Goal: Task Accomplishment & Management: Manage account settings

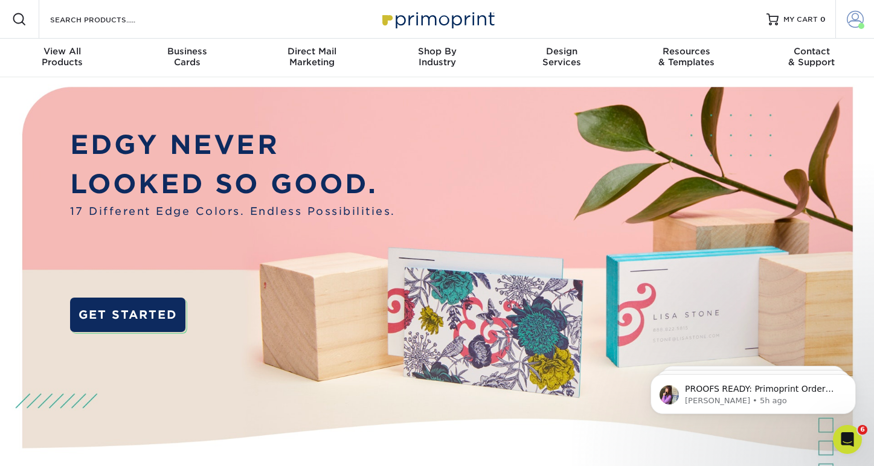
click at [850, 25] on link "Account" at bounding box center [855, 19] width 39 height 39
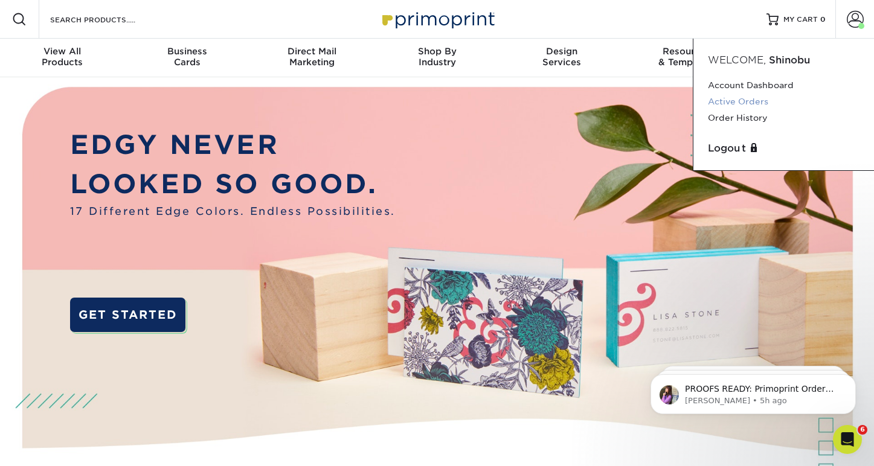
click at [735, 99] on link "Active Orders" at bounding box center [784, 102] width 152 height 16
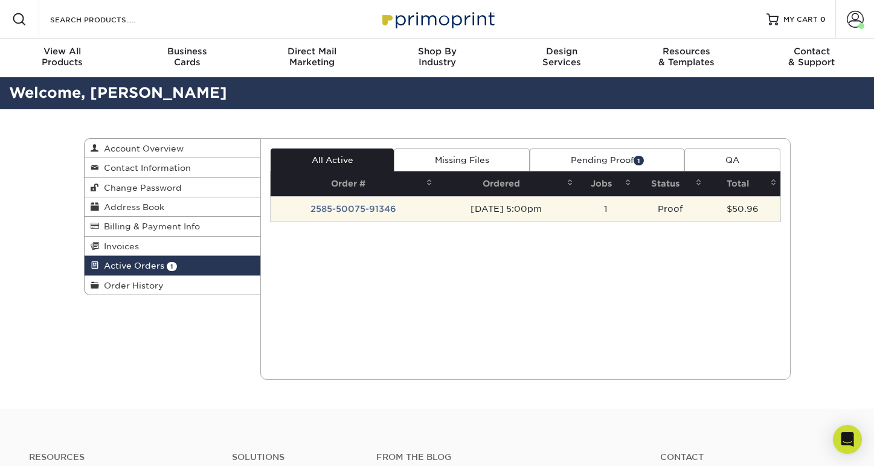
click at [319, 213] on td "2585-50075-91346" at bounding box center [354, 208] width 166 height 25
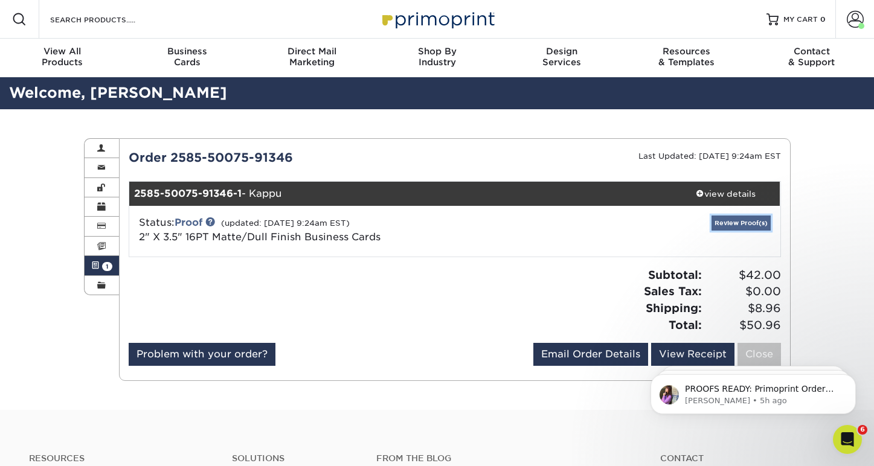
click at [757, 227] on link "Review Proof(s)" at bounding box center [741, 223] width 59 height 15
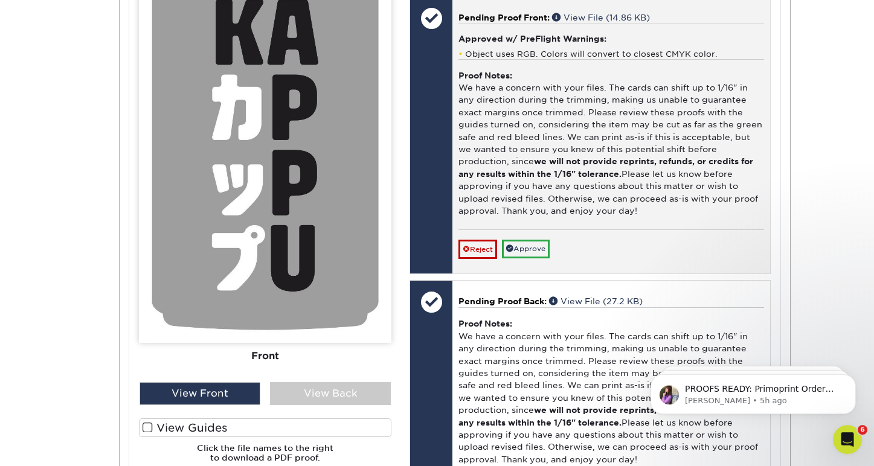
scroll to position [657, 0]
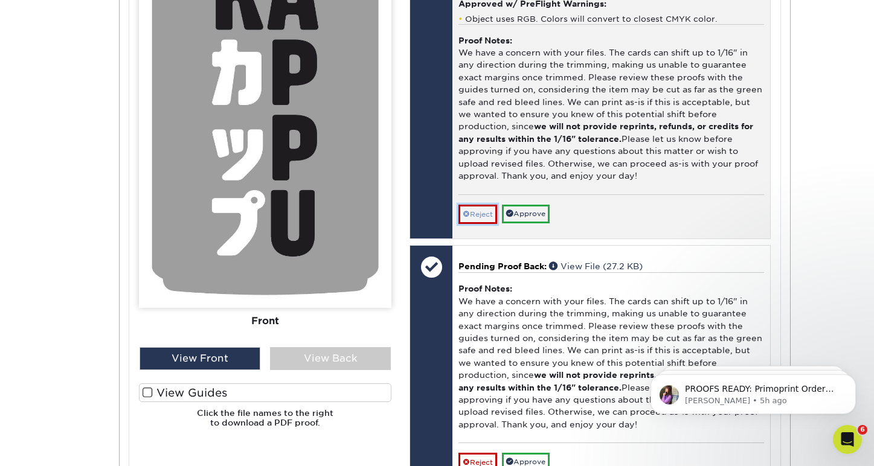
click at [483, 224] on link "Reject" at bounding box center [478, 214] width 39 height 19
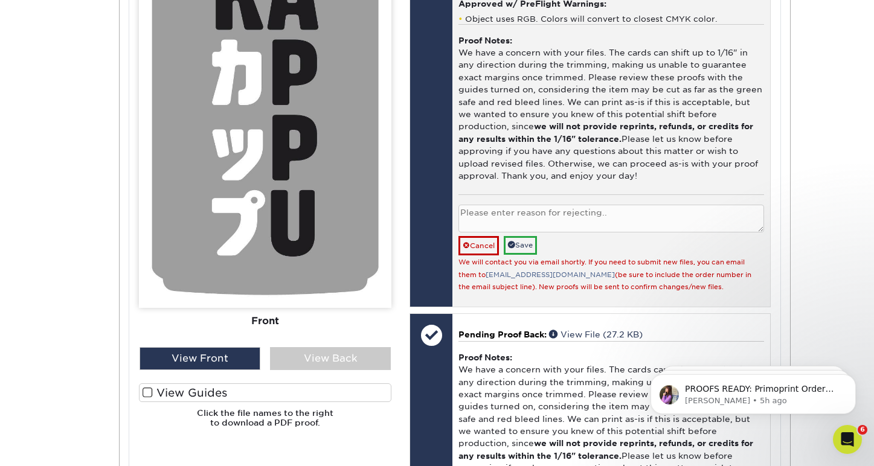
scroll to position [638, 0]
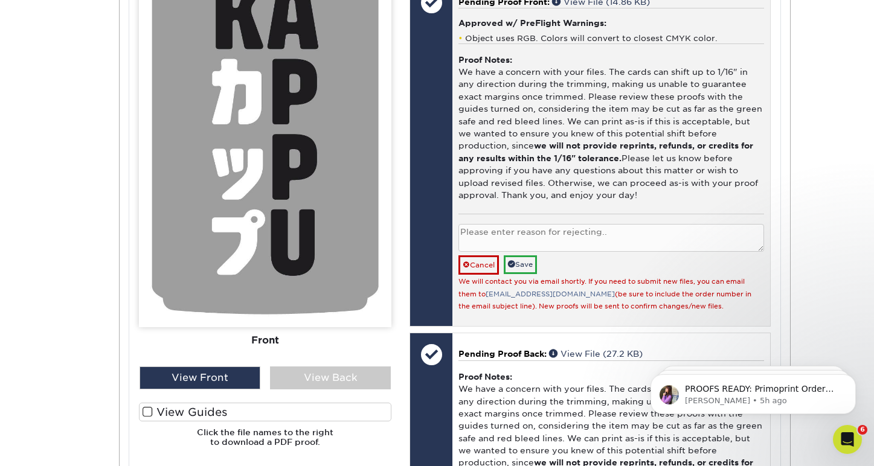
click at [578, 304] on small "We will contact you via email shortly. If you need to submit new files, you can…" at bounding box center [605, 294] width 293 height 33
drag, startPoint x: 477, startPoint y: 304, endPoint x: 561, endPoint y: 303, distance: 84.6
click at [561, 303] on small "We will contact you via email shortly. If you need to submit new files, you can…" at bounding box center [605, 294] width 293 height 33
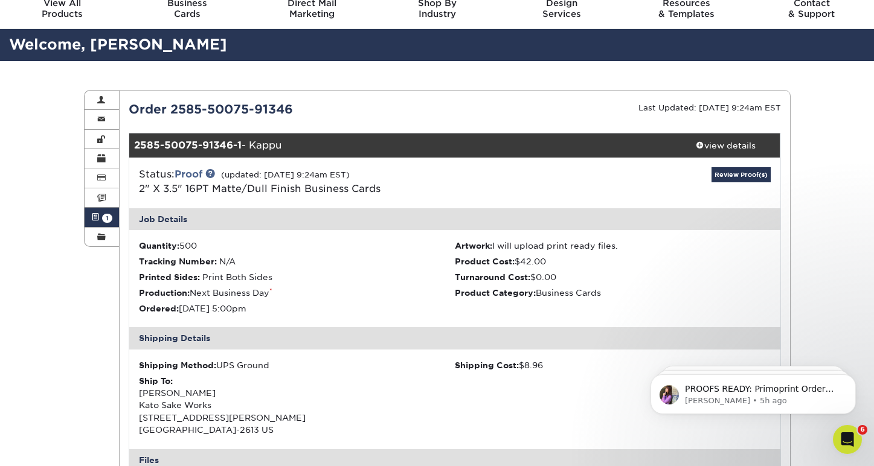
scroll to position [0, 0]
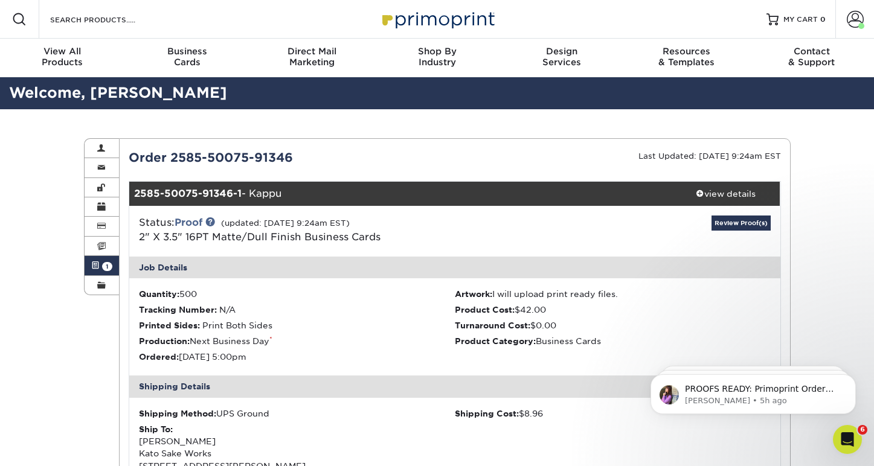
drag, startPoint x: 172, startPoint y: 160, endPoint x: 296, endPoint y: 157, distance: 124.5
click at [296, 157] on div "Order 2585-50075-91346" at bounding box center [287, 158] width 335 height 18
copy div "2585-50075-91346"
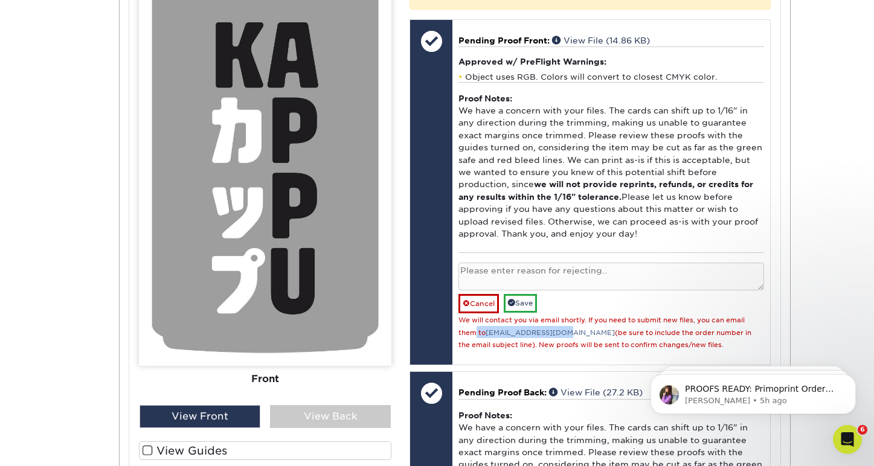
scroll to position [474, 0]
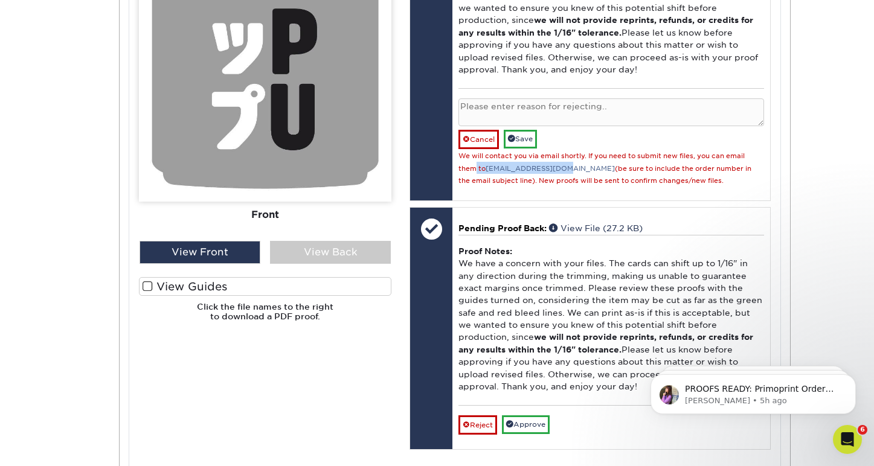
click at [201, 287] on label "View Guides" at bounding box center [265, 286] width 253 height 19
click at [0, 0] on input "View Guides" at bounding box center [0, 0] width 0 height 0
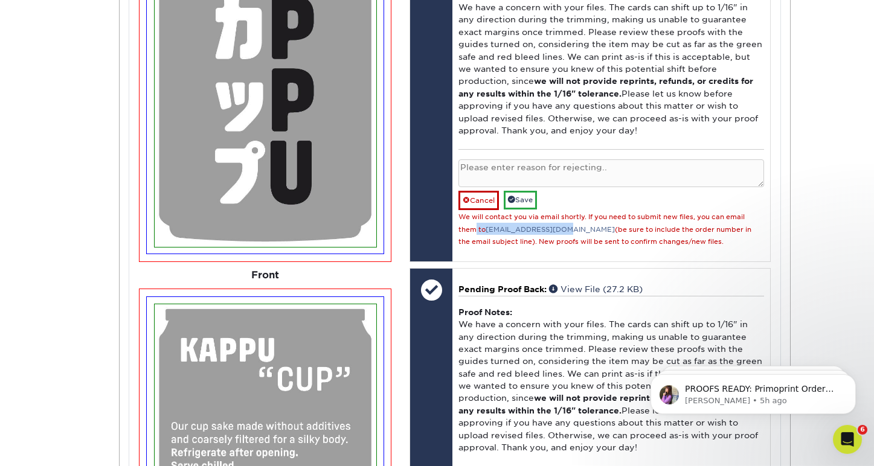
scroll to position [705, 0]
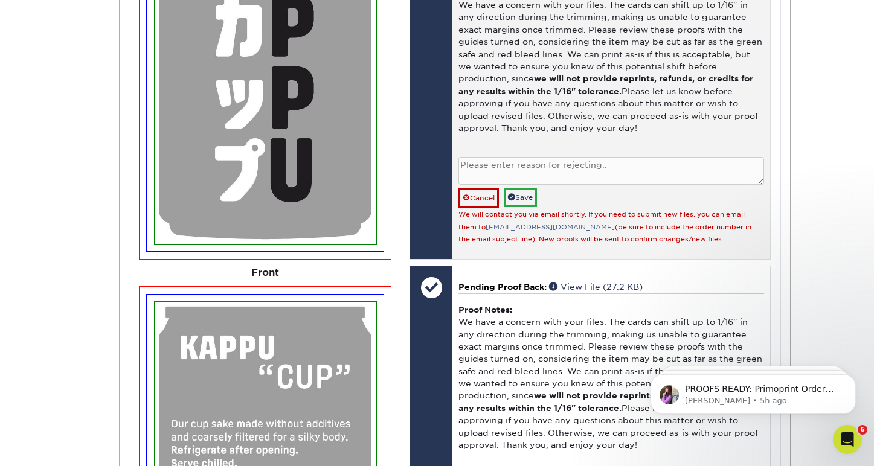
click at [665, 185] on textarea at bounding box center [611, 171] width 305 height 28
type textarea "Bleed/trim issues as mentioned, emailed updated files"
click at [527, 207] on link "Save" at bounding box center [520, 198] width 33 height 19
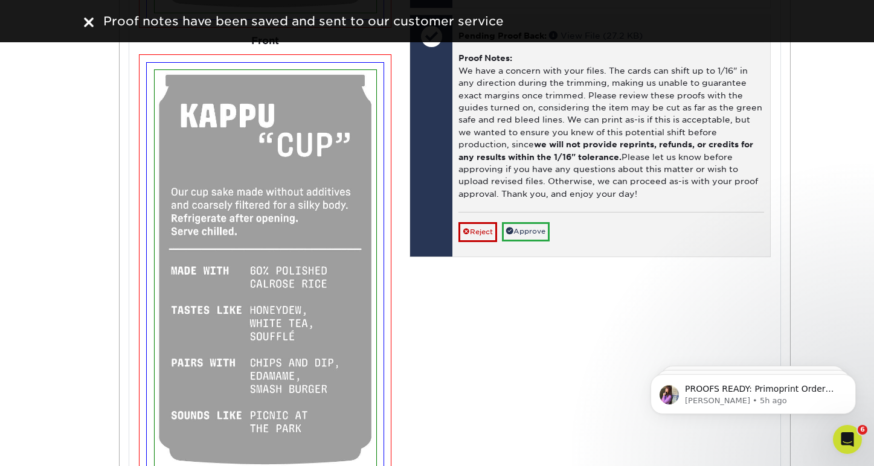
scroll to position [1053, 0]
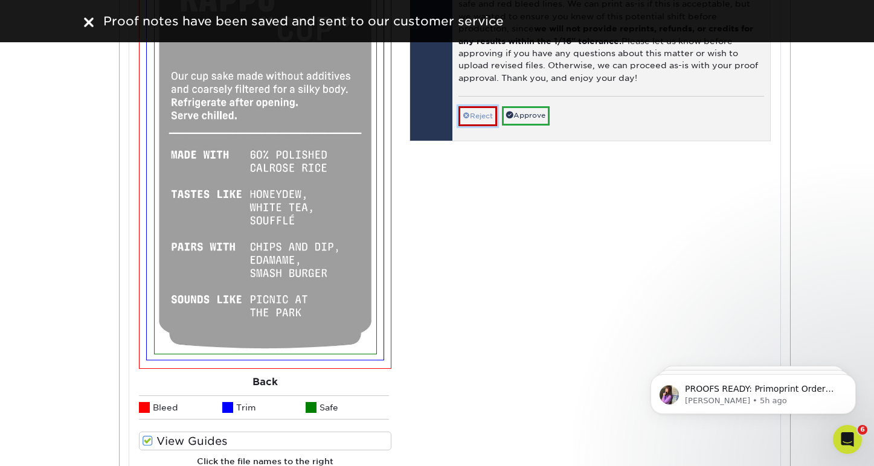
click at [490, 126] on link "Reject" at bounding box center [478, 115] width 39 height 19
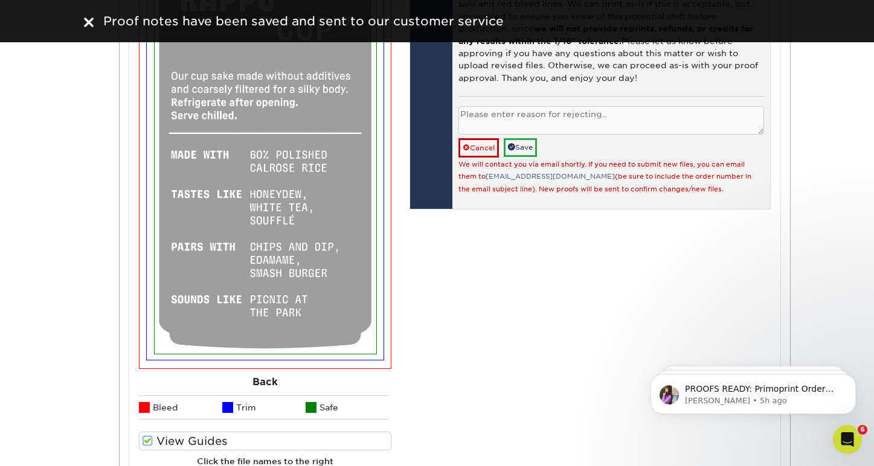
click at [512, 131] on textarea at bounding box center [611, 120] width 305 height 28
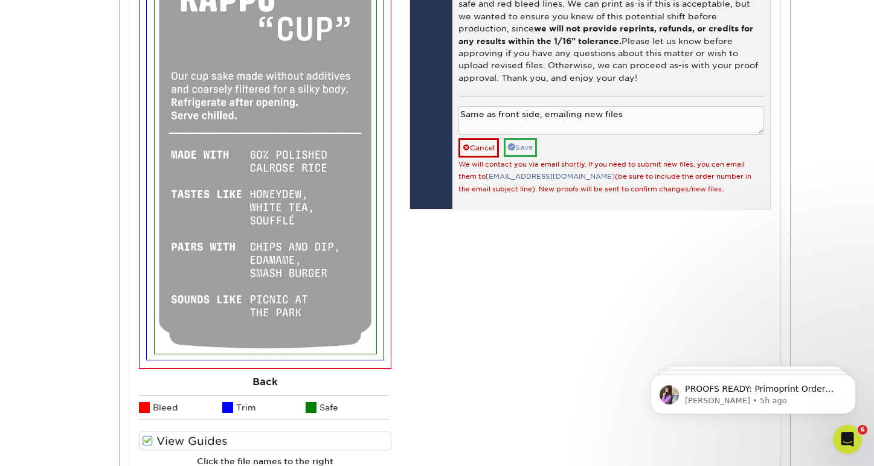
type textarea "Same as front side, emailing new files"
click at [524, 153] on link "Save" at bounding box center [520, 147] width 33 height 19
